Goal: Check status: Check status

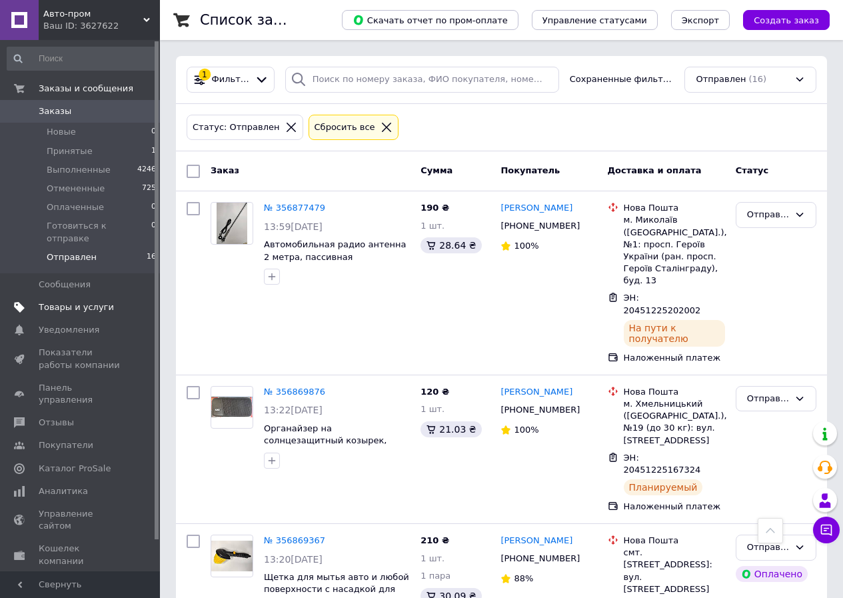
scroll to position [1837, 0]
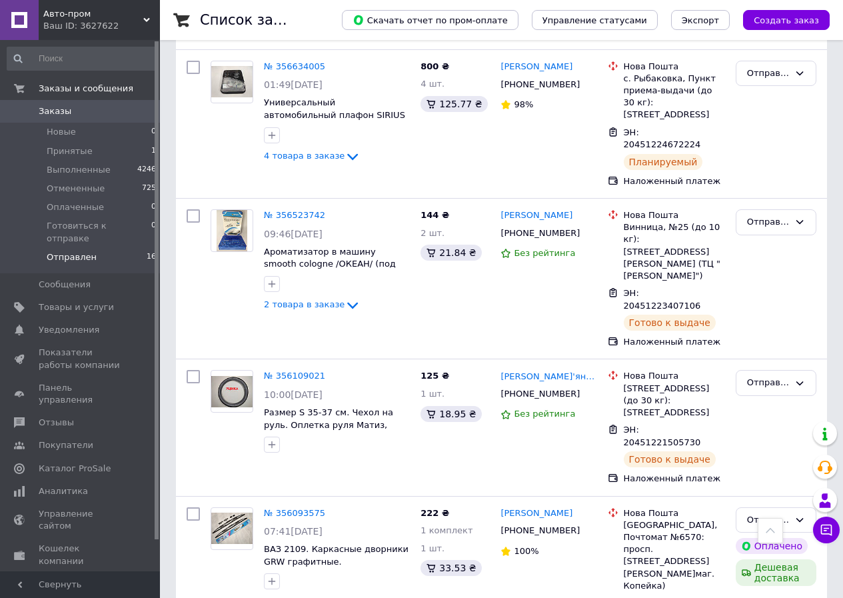
click at [75, 251] on span "Отправлен" at bounding box center [72, 257] width 50 height 12
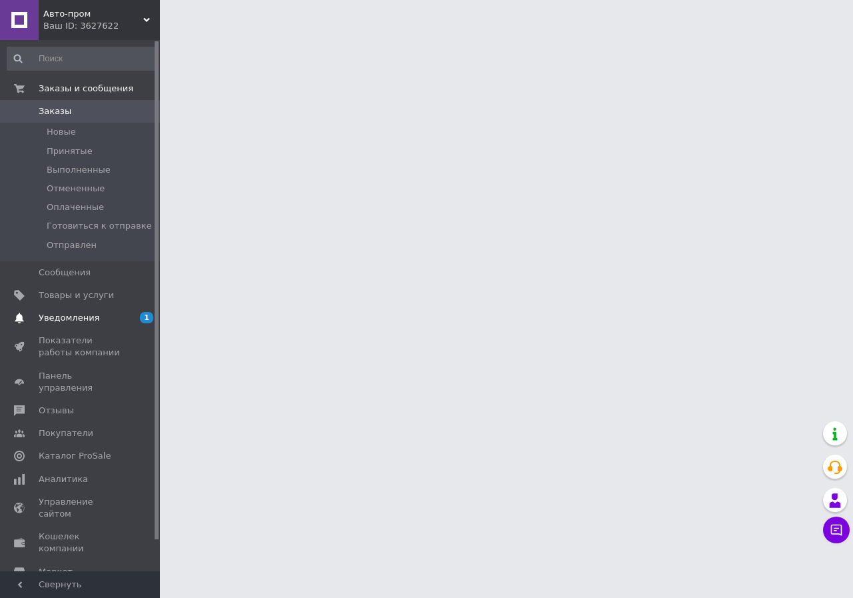
click at [64, 316] on span "Уведомления" at bounding box center [69, 318] width 61 height 12
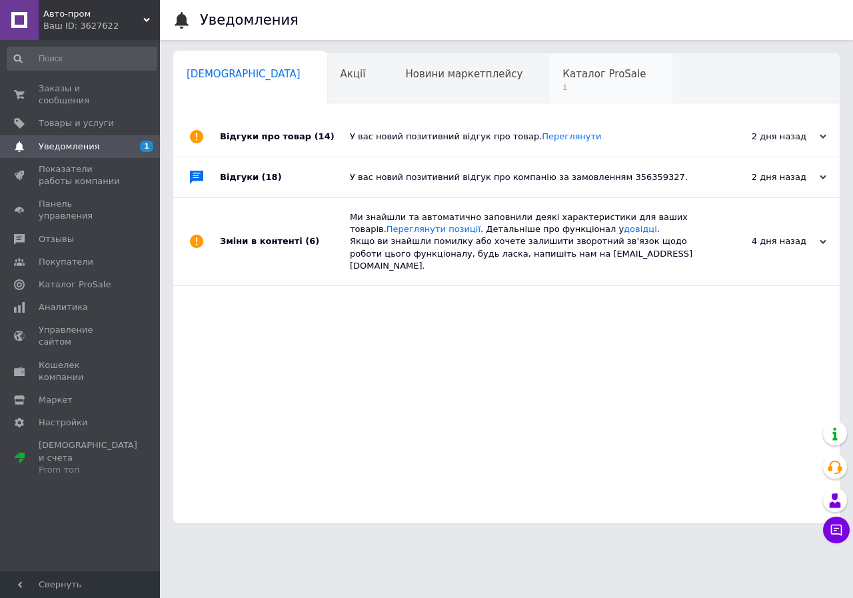
click at [562, 89] on span "1" at bounding box center [603, 88] width 83 height 10
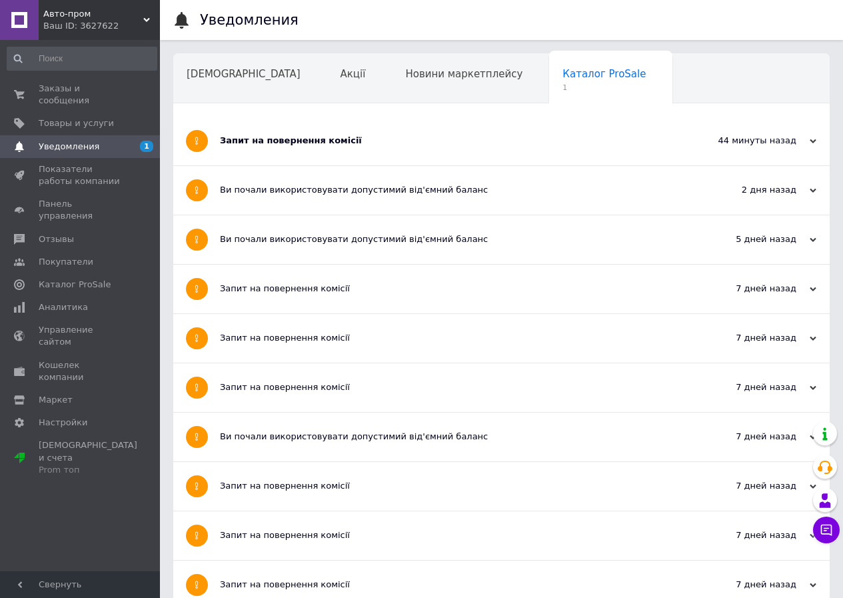
click at [342, 140] on div "Запит на повернення комісії" at bounding box center [451, 141] width 463 height 12
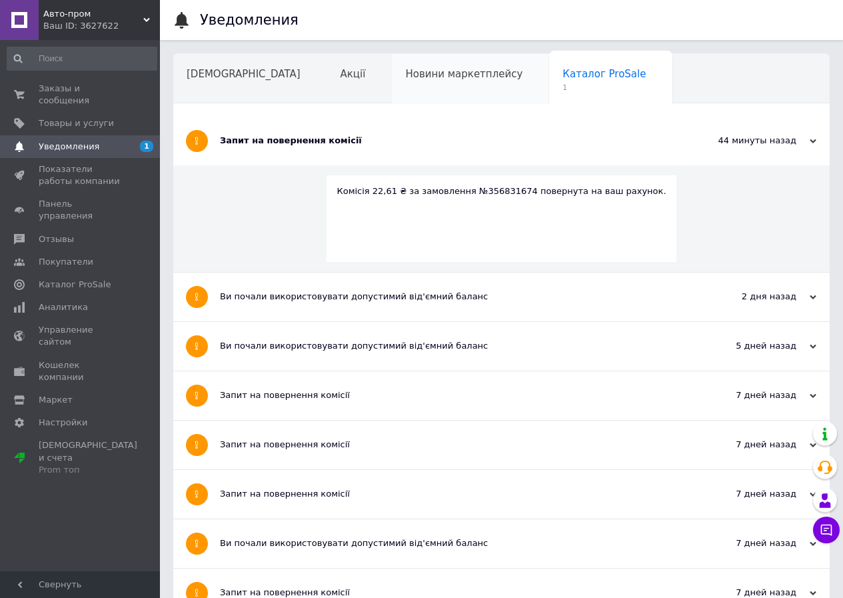
click at [405, 79] on span "Новини маркетплейсу" at bounding box center [463, 74] width 117 height 12
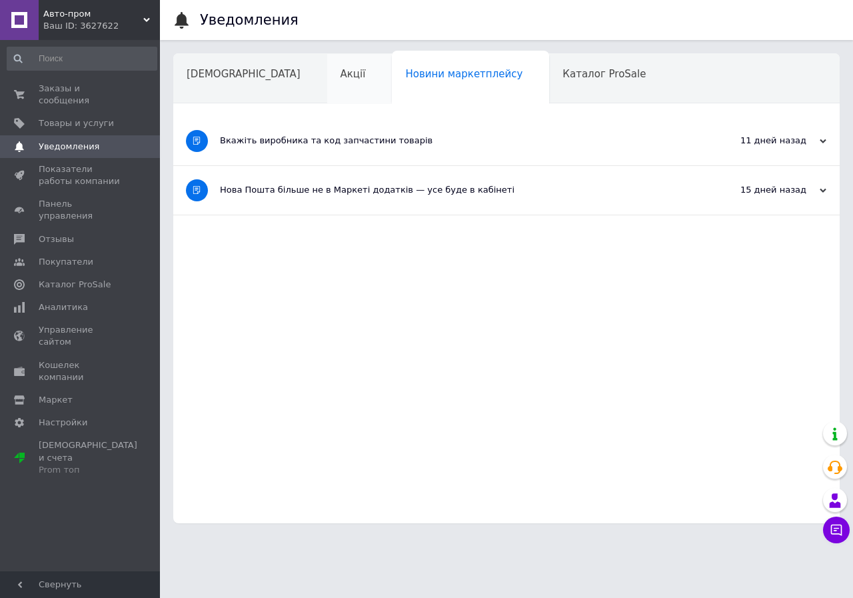
click at [340, 77] on span "Акції" at bounding box center [352, 74] width 25 height 12
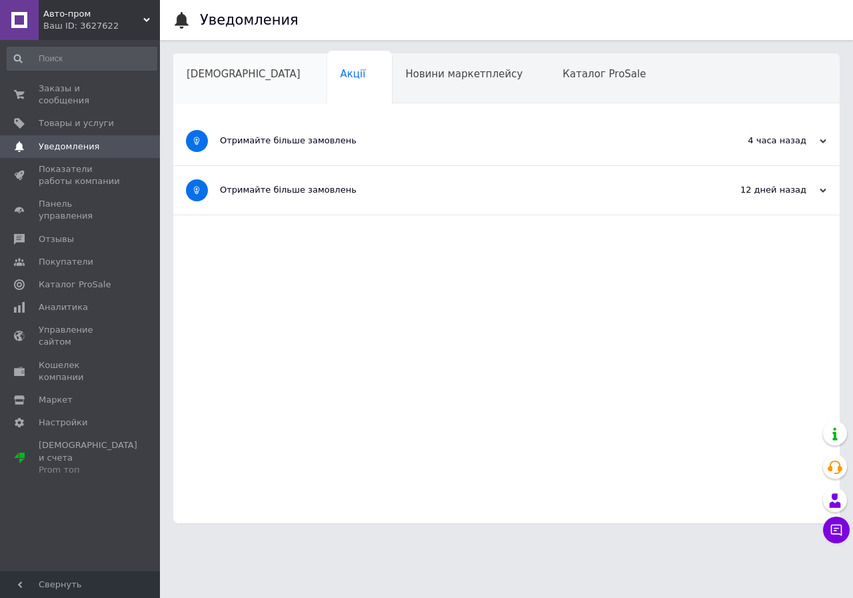
click at [216, 77] on span "[DEMOGRAPHIC_DATA]" at bounding box center [244, 74] width 114 height 12
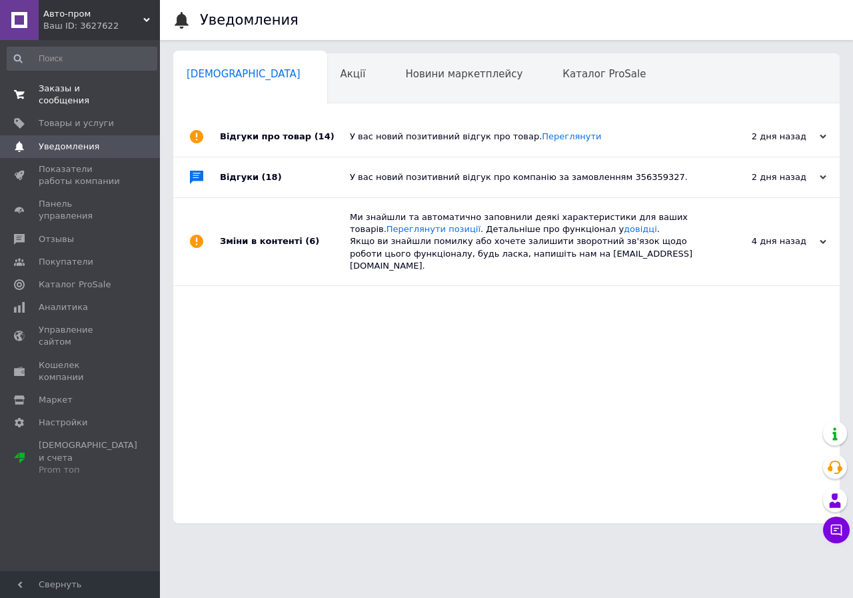
click at [91, 86] on span "Заказы и сообщения" at bounding box center [81, 95] width 85 height 24
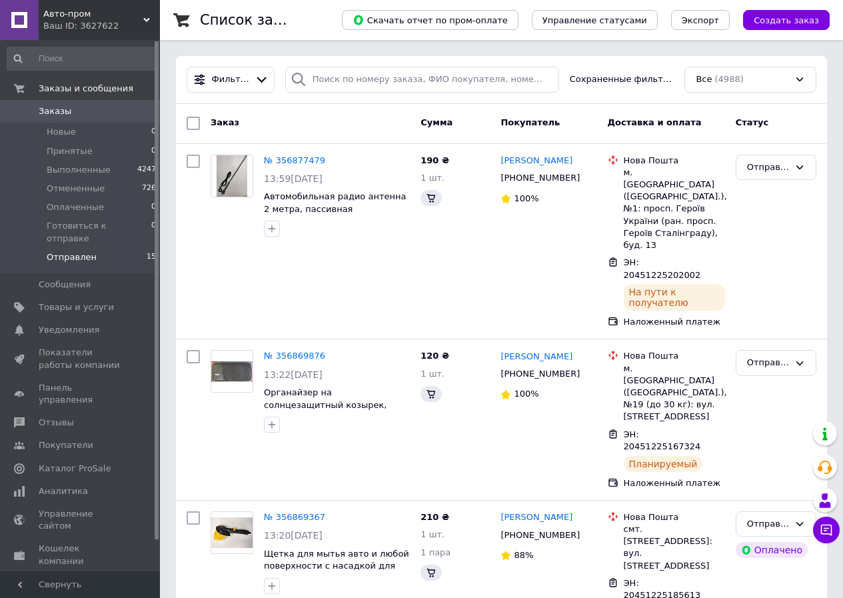
click at [61, 251] on span "Отправлен" at bounding box center [72, 257] width 50 height 12
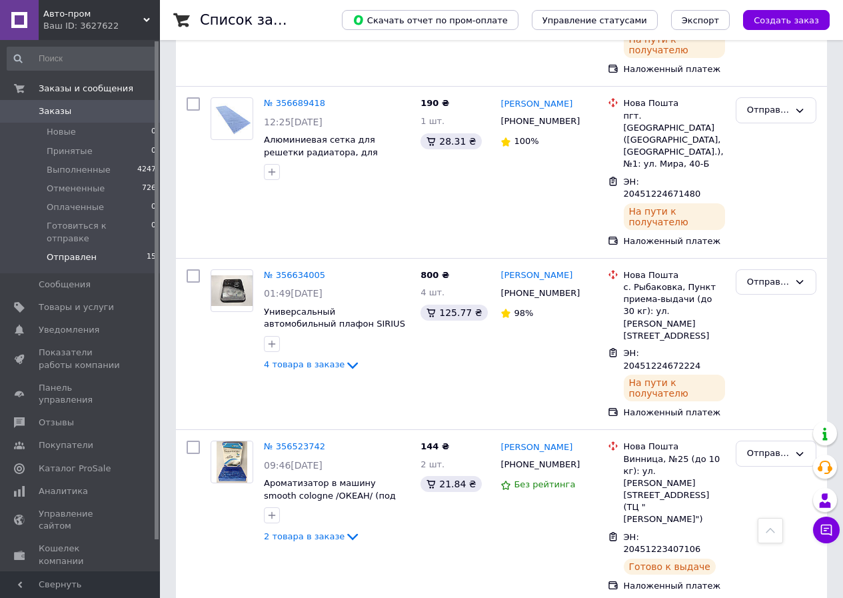
scroll to position [1668, 0]
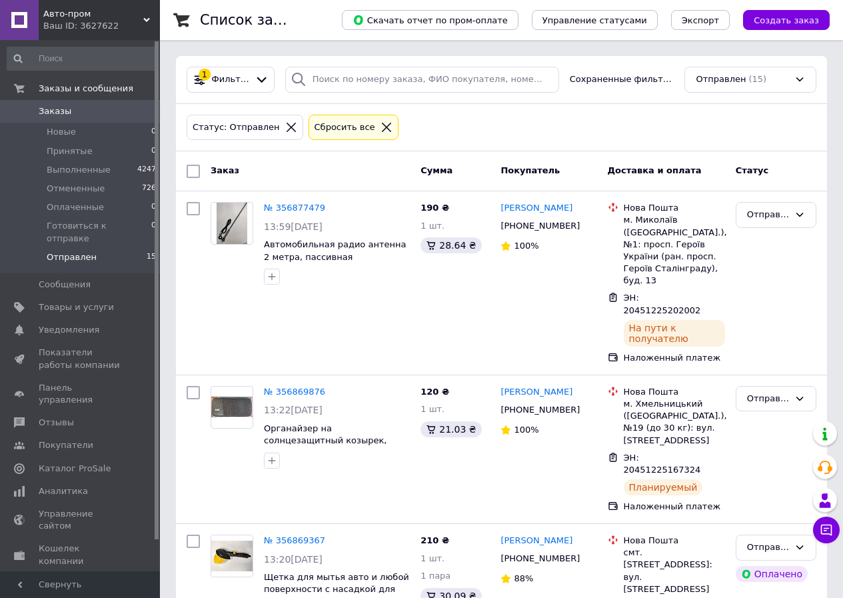
click at [66, 251] on span "Отправлен" at bounding box center [72, 257] width 50 height 12
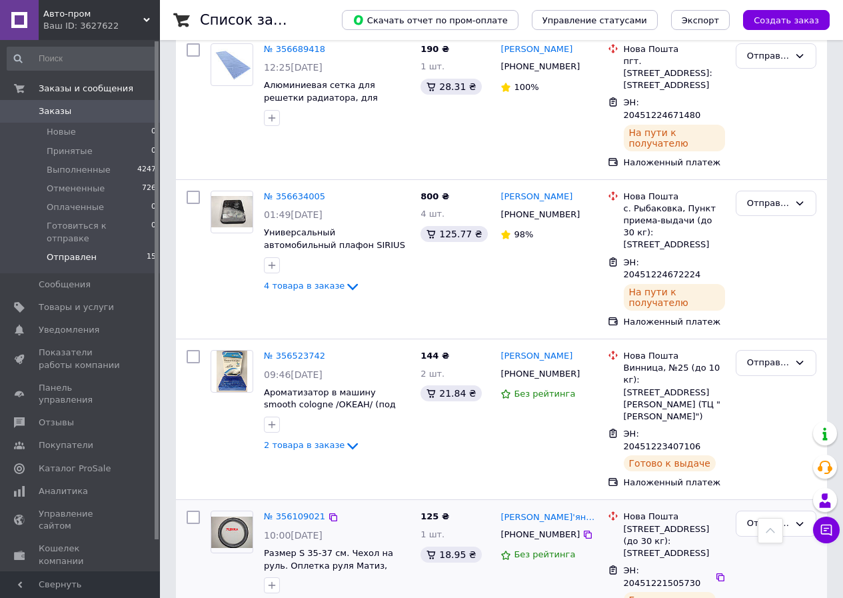
scroll to position [1668, 0]
